Goal: Transaction & Acquisition: Purchase product/service

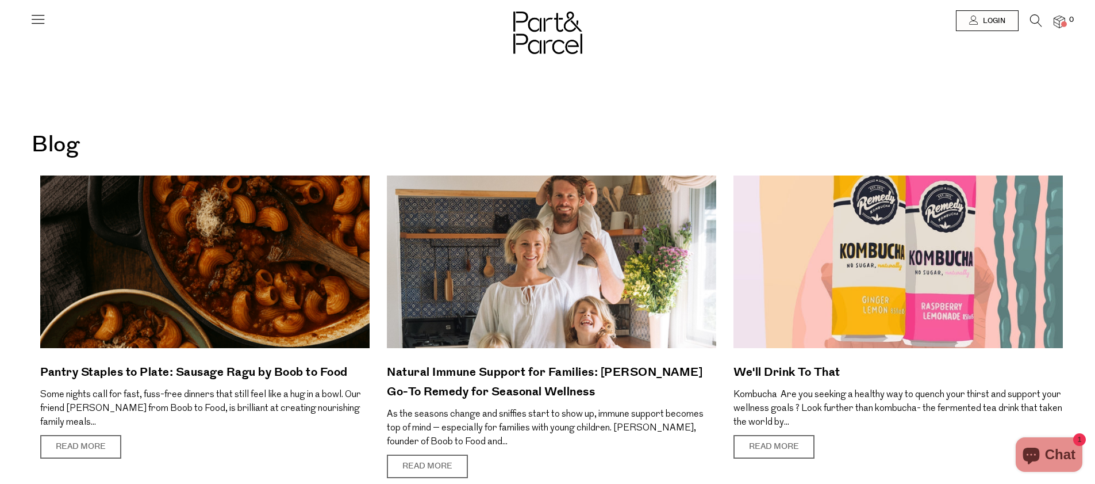
click at [534, 34] on img at bounding box center [547, 32] width 69 height 43
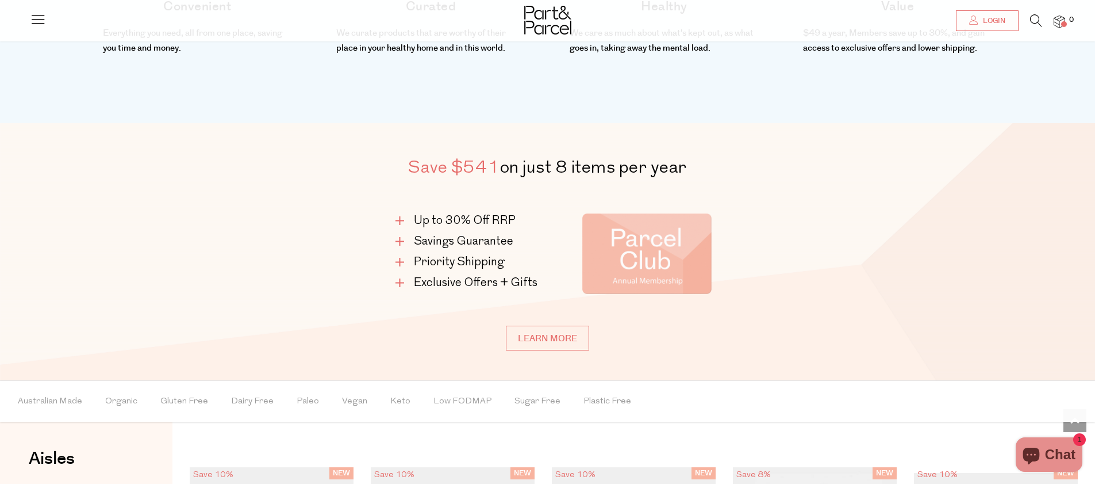
scroll to position [585, 0]
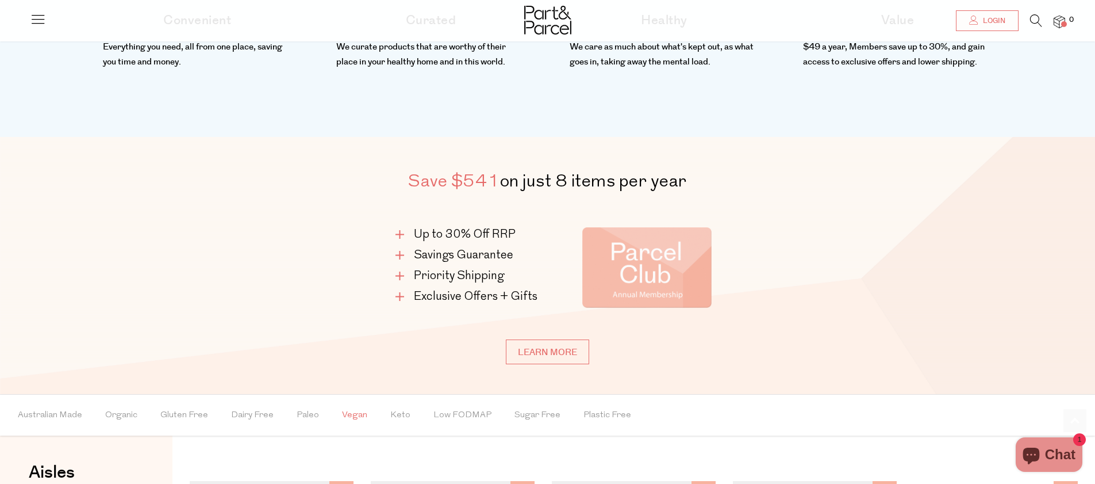
click at [354, 416] on span "Vegan" at bounding box center [354, 415] width 25 height 40
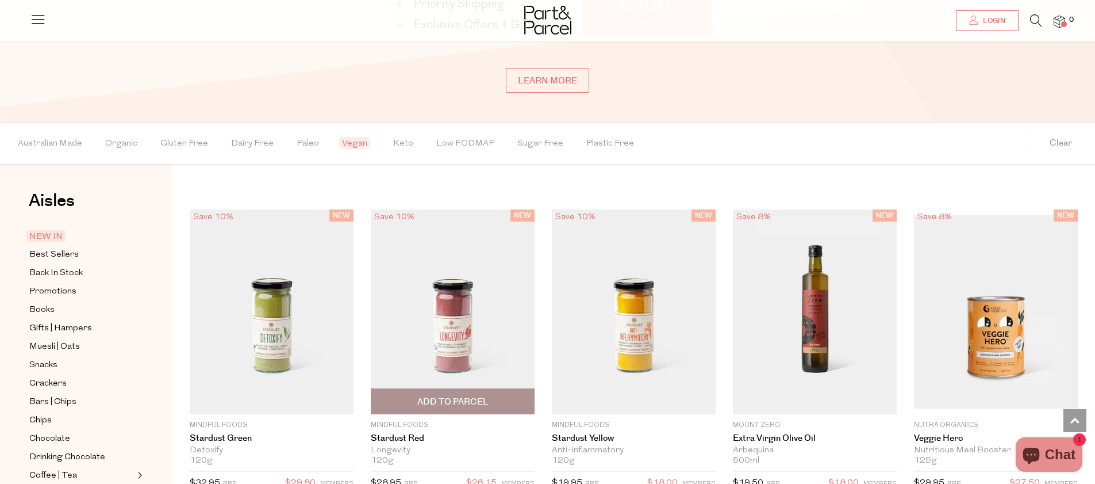
scroll to position [863, 0]
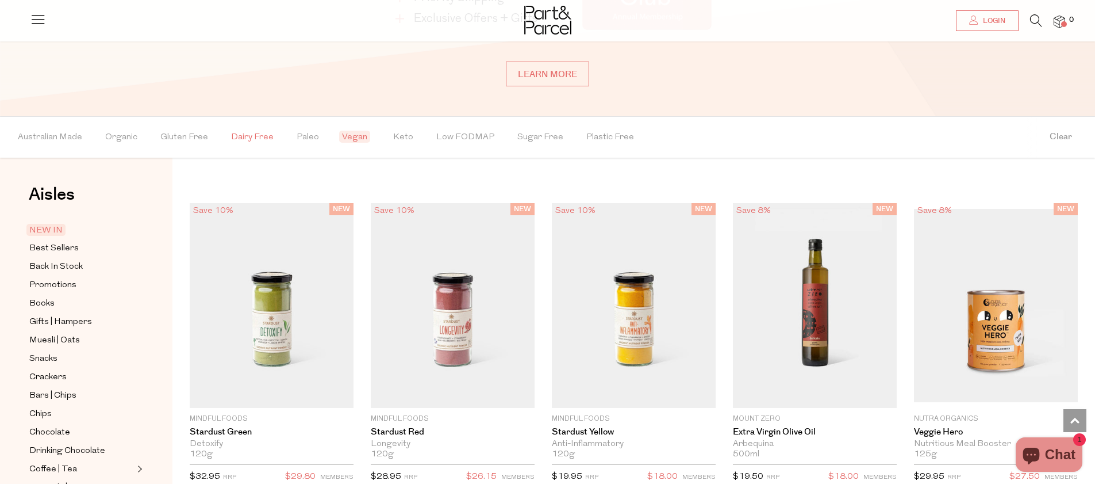
click at [260, 131] on span "Dairy Free" at bounding box center [252, 137] width 43 height 40
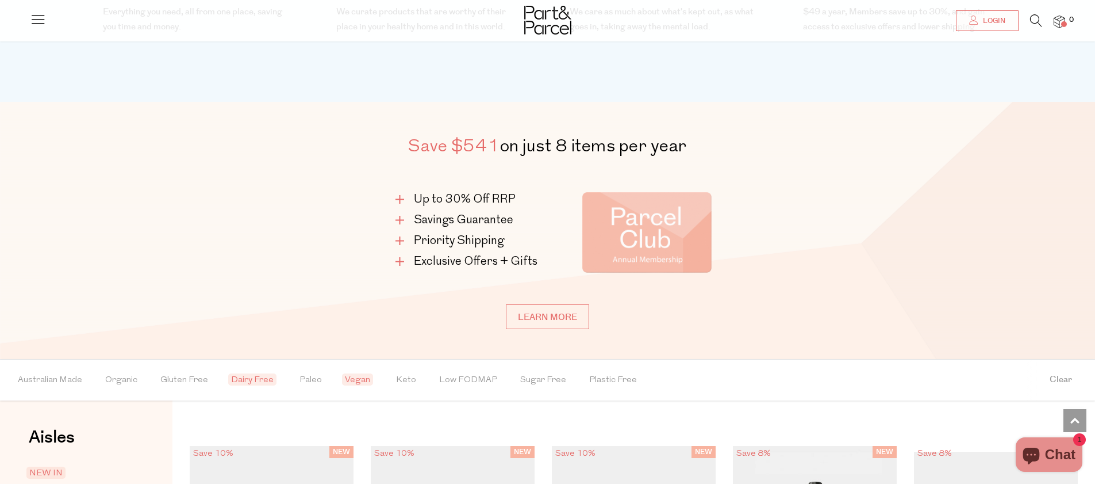
scroll to position [564, 0]
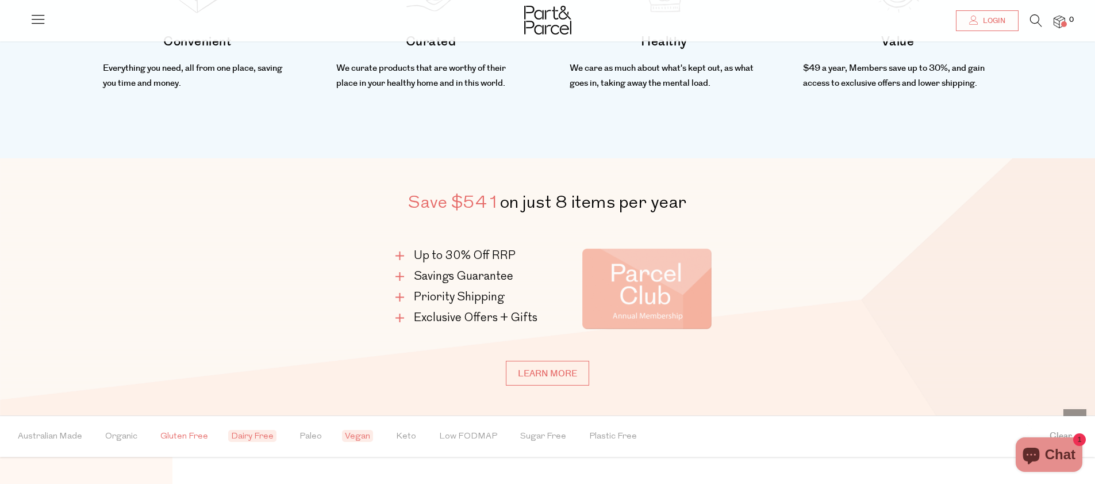
click at [182, 434] on span "Gluten Free" at bounding box center [184, 436] width 48 height 40
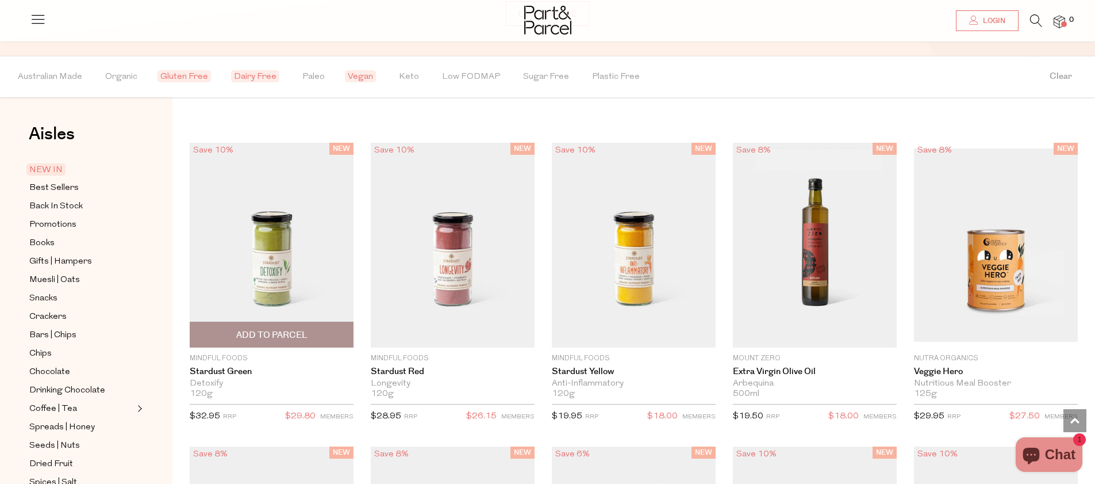
scroll to position [937, 0]
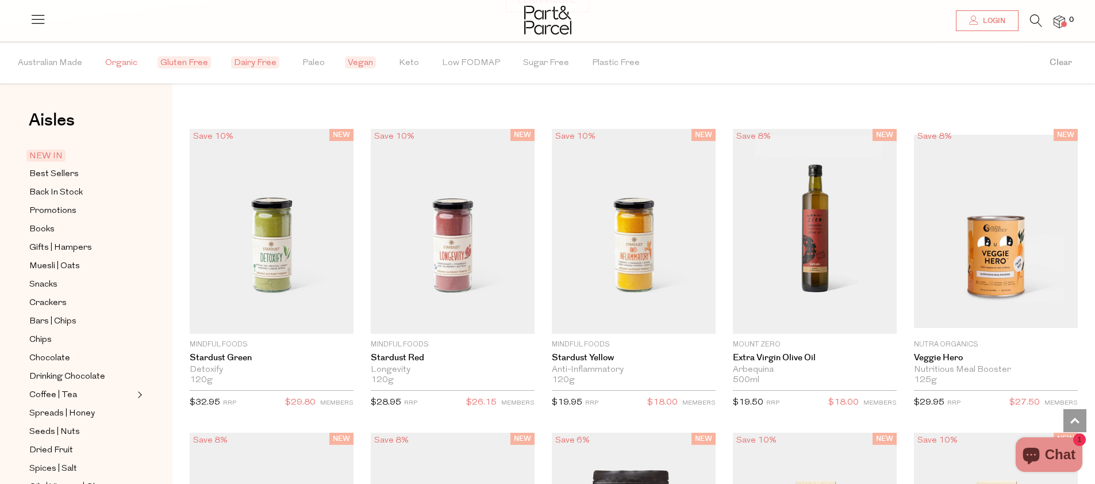
click at [121, 62] on span "Organic" at bounding box center [121, 63] width 32 height 40
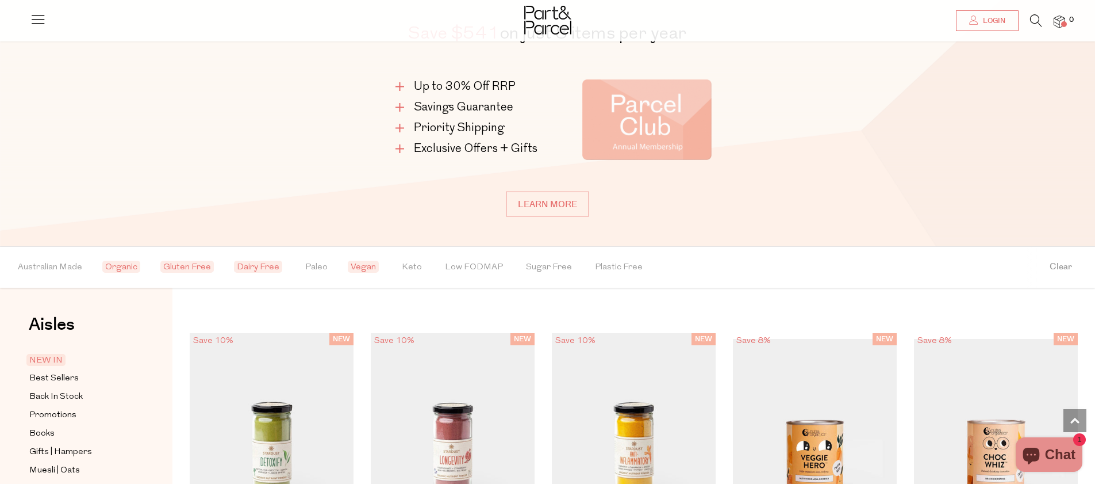
scroll to position [740, 0]
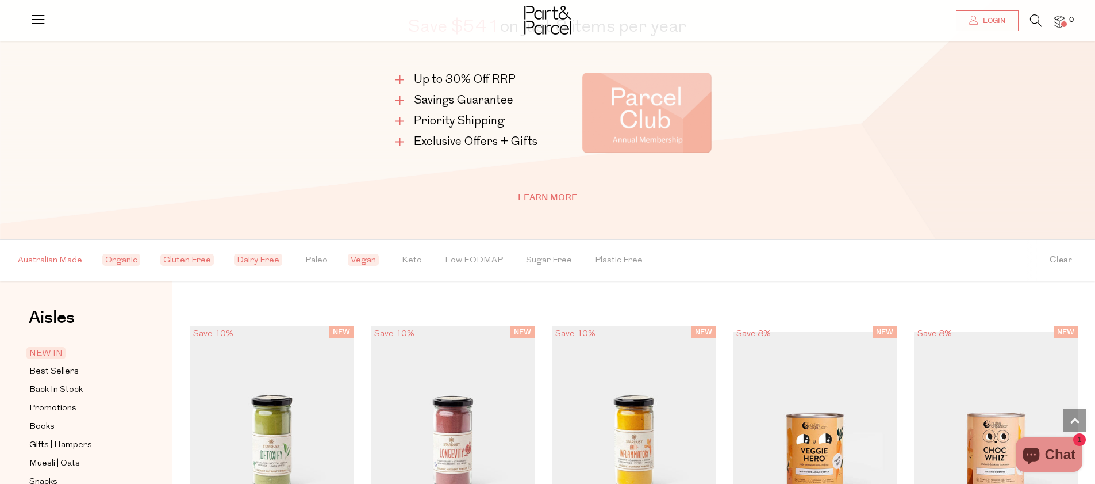
click at [66, 256] on span "Australian Made" at bounding box center [50, 260] width 64 height 40
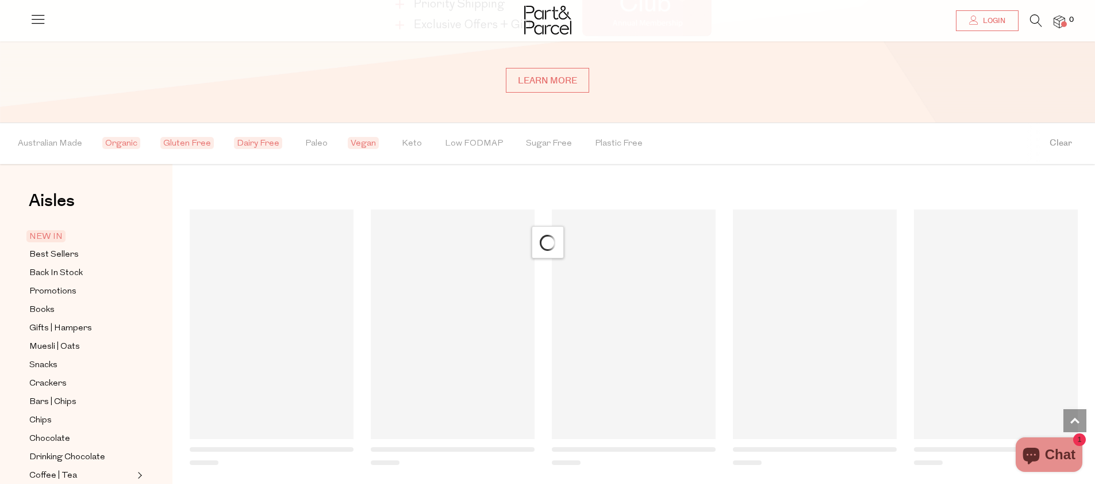
scroll to position [908, 0]
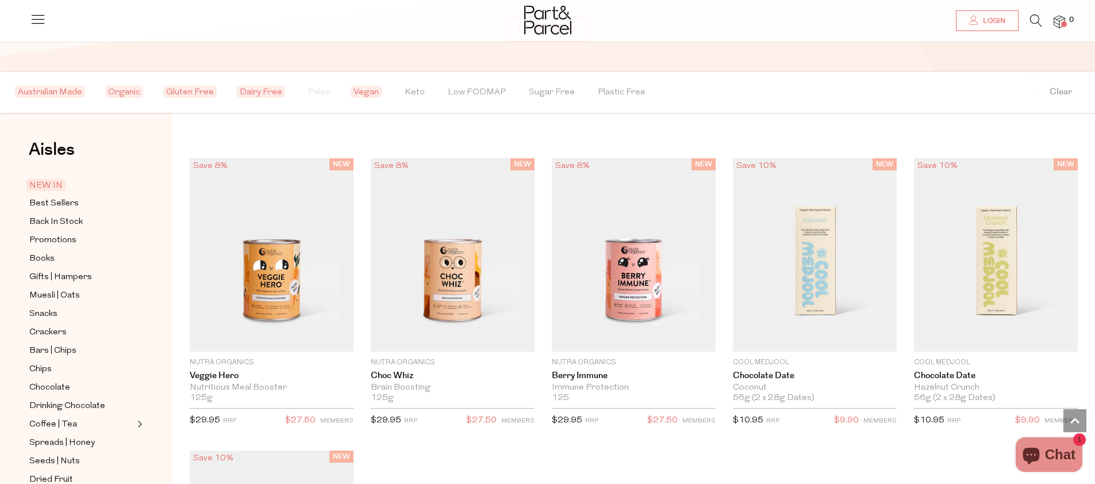
click at [139, 99] on button "Organic" at bounding box center [125, 92] width 35 height 40
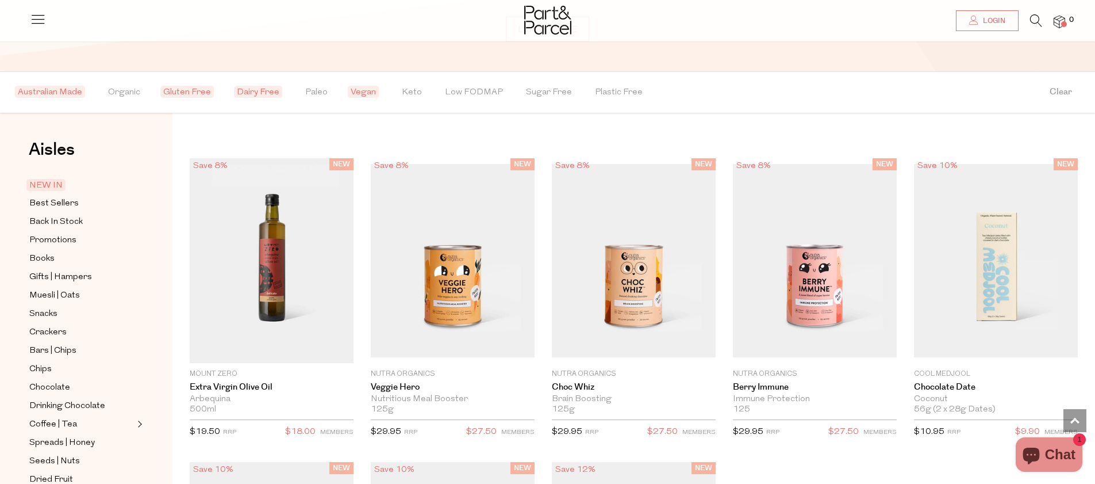
click at [182, 91] on span "Gluten Free" at bounding box center [186, 92] width 53 height 12
click at [343, 90] on span "Vegan" at bounding box center [357, 92] width 31 height 12
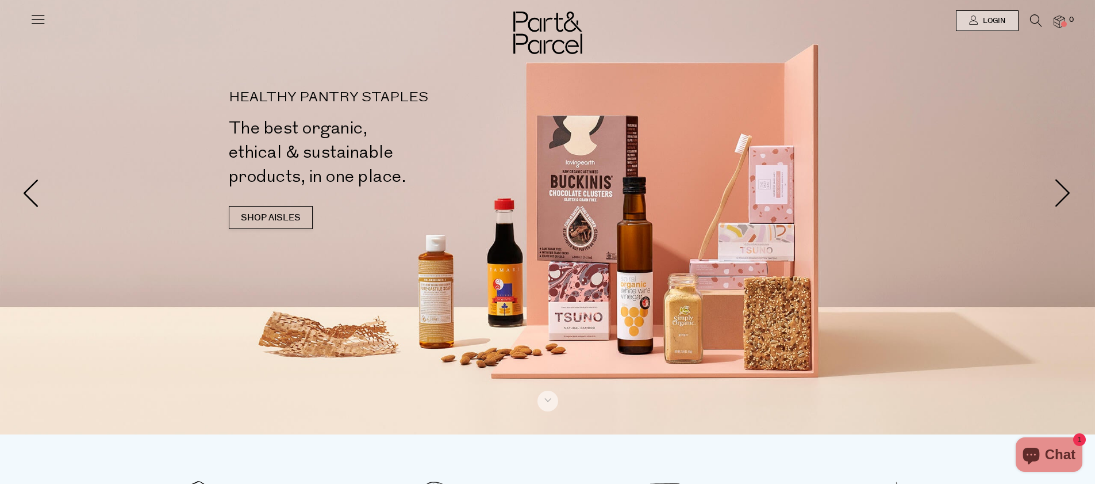
scroll to position [0, 0]
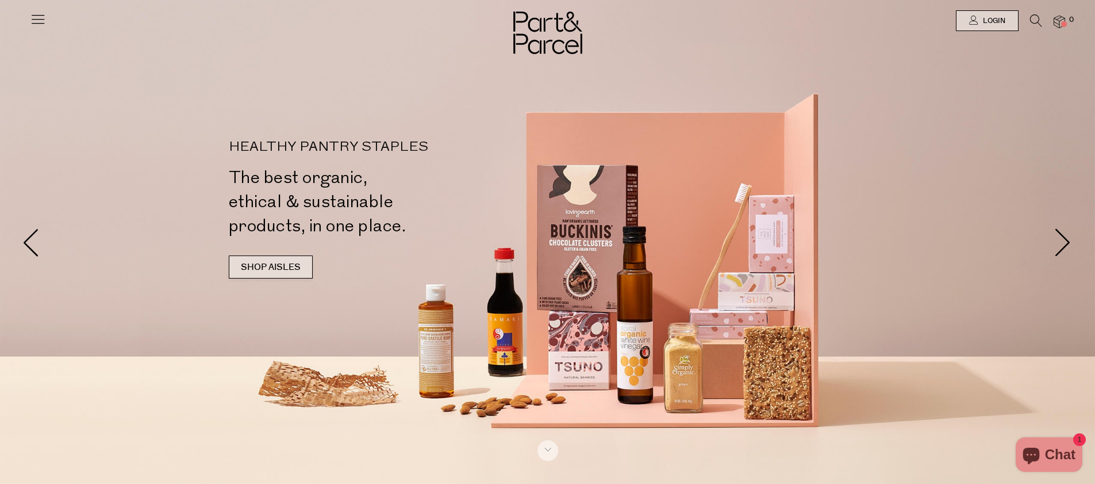
click at [248, 264] on link "SHOP AISLES" at bounding box center [271, 266] width 84 height 23
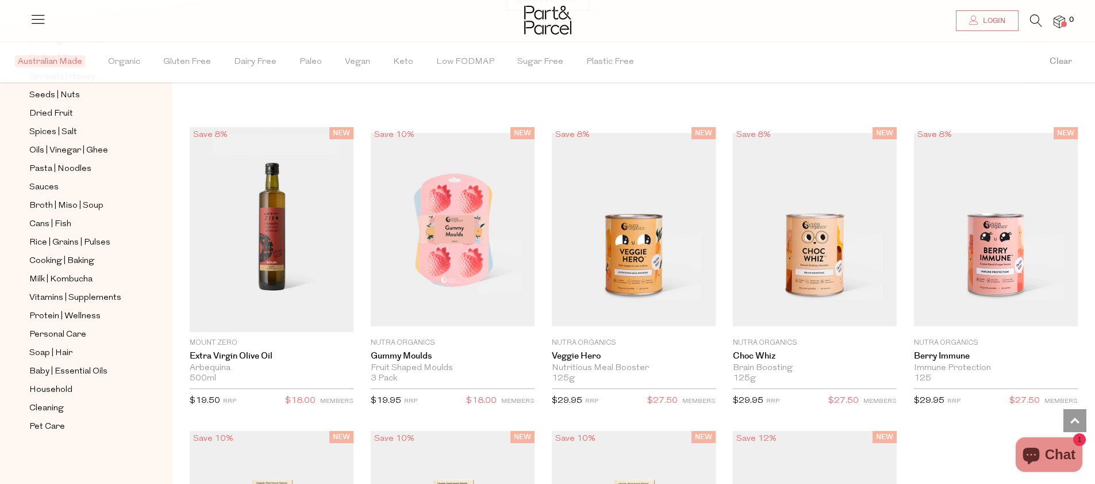
scroll to position [953, 0]
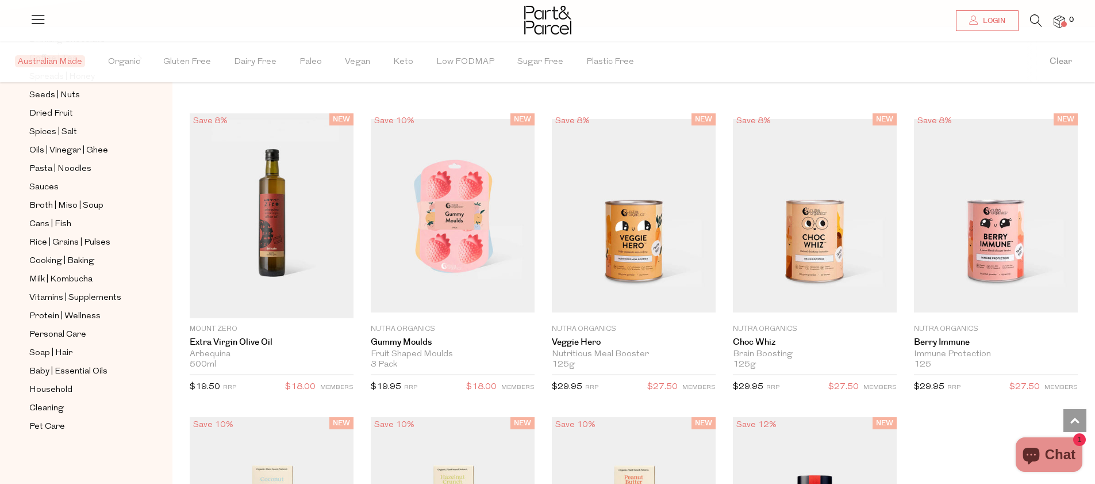
click at [63, 343] on ul "NEW IN Best Sellers Back In Stock Promotions Books Gifts | Hampers Muesli | Oat…" at bounding box center [86, 123] width 123 height 621
click at [59, 354] on span "Soap | Hair" at bounding box center [50, 353] width 43 height 14
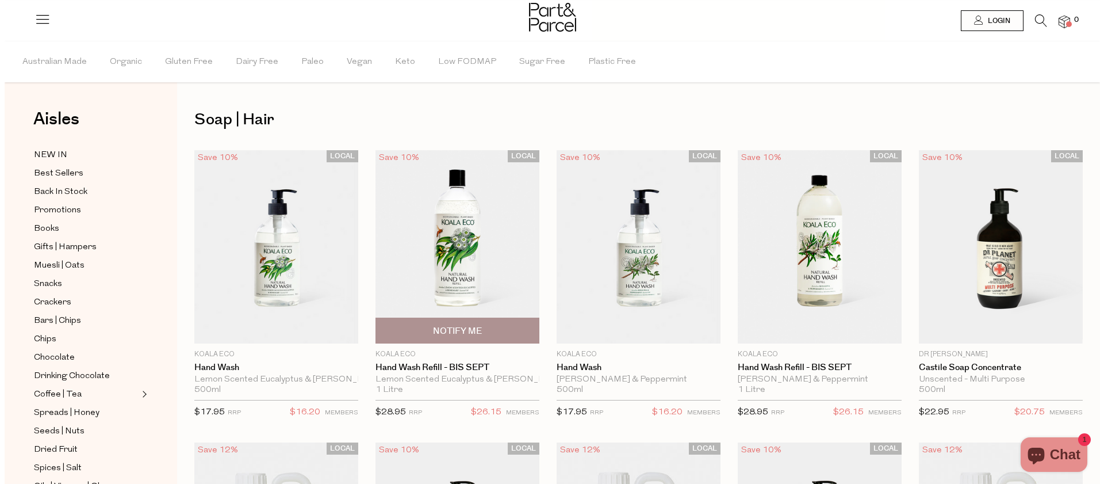
scroll to position [14, 0]
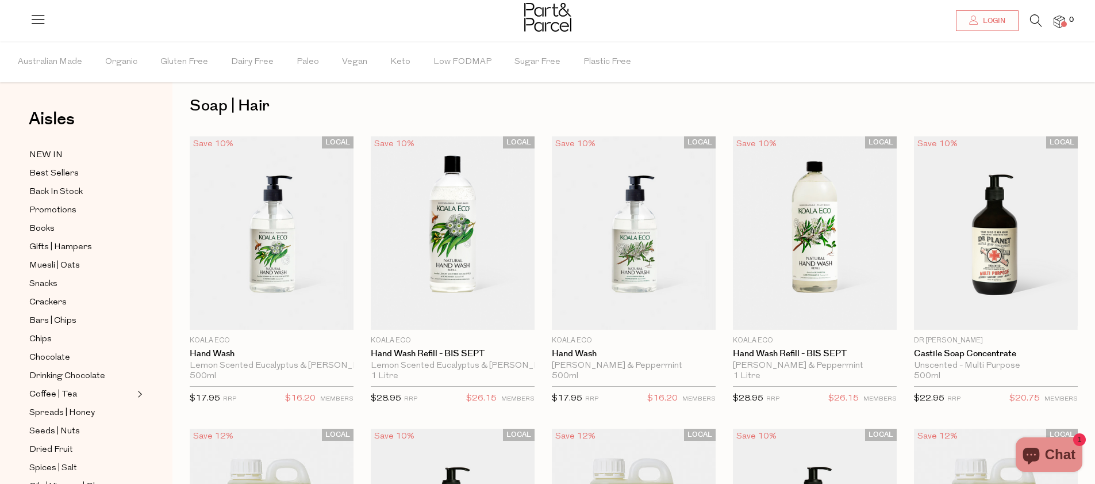
click at [31, 20] on icon at bounding box center [38, 19] width 16 height 16
